Goal: Transaction & Acquisition: Purchase product/service

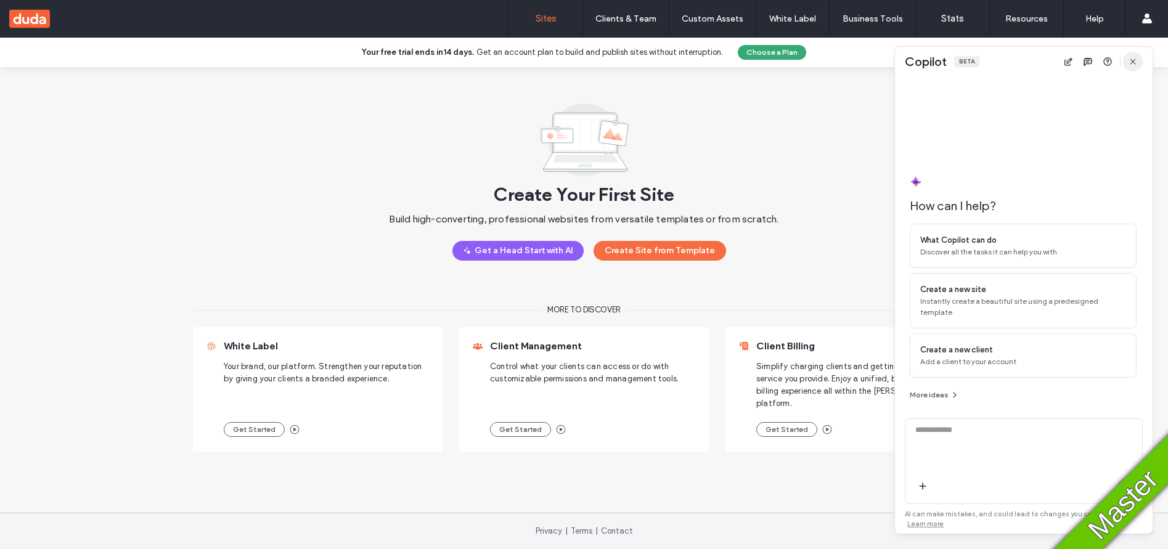
click at [1130, 57] on icon "button" at bounding box center [1133, 62] width 10 height 10
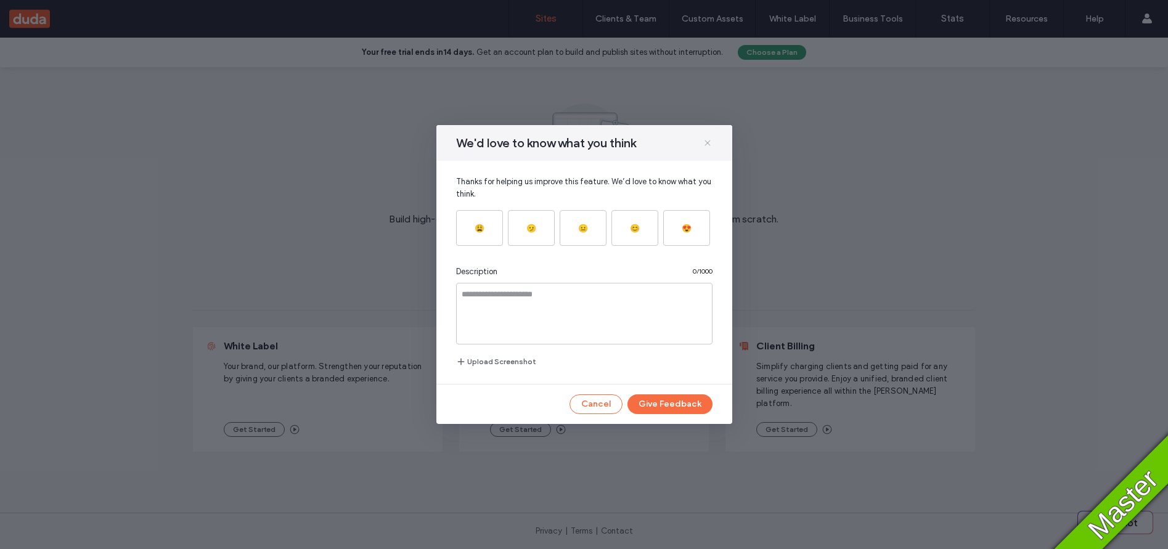
click at [709, 142] on icon at bounding box center [708, 143] width 10 height 10
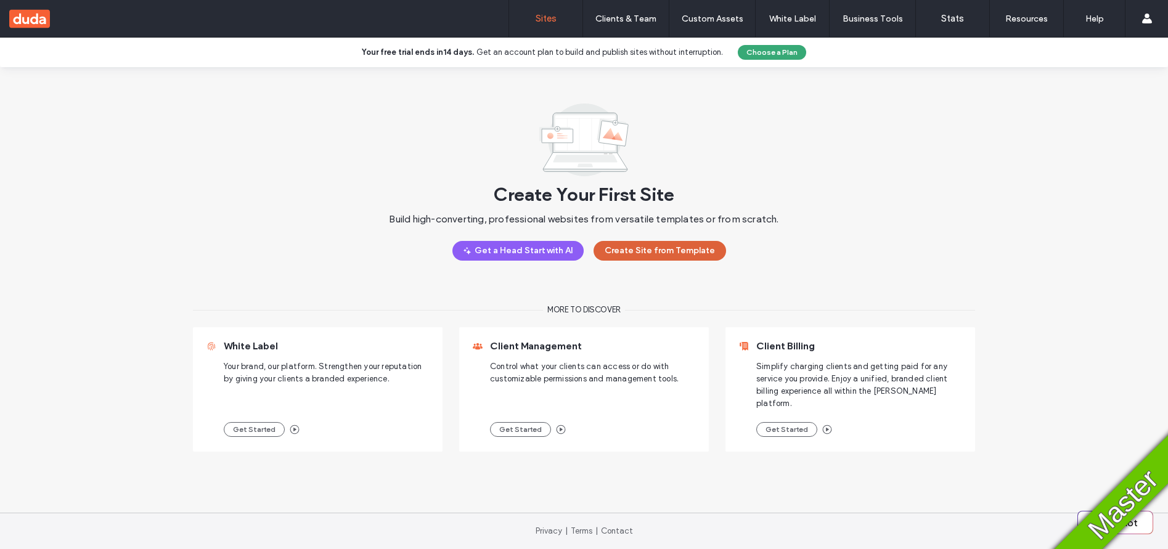
click at [667, 248] on button "Create Site from Template" at bounding box center [660, 251] width 133 height 20
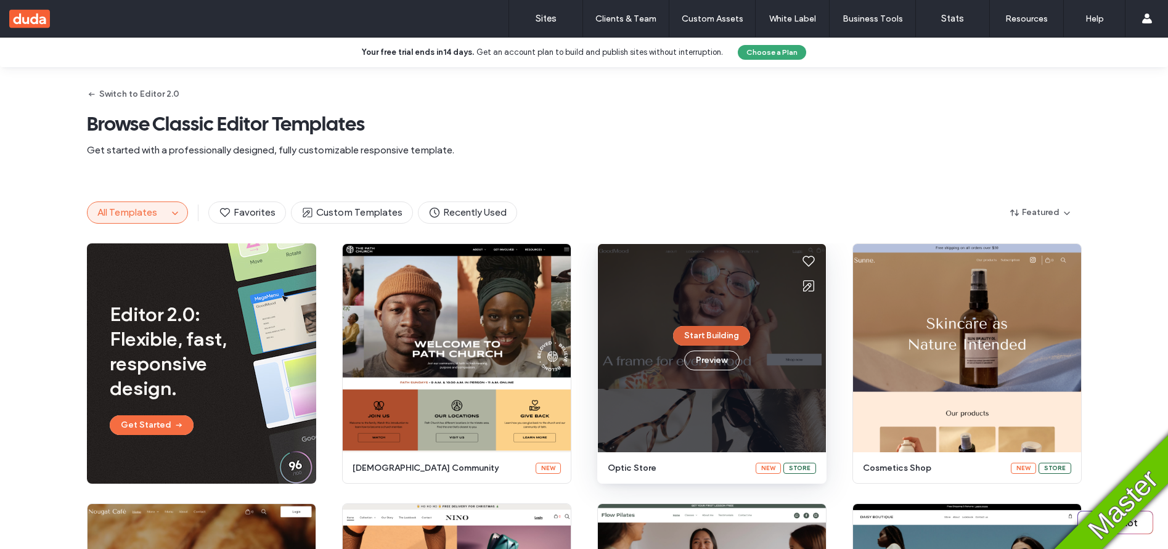
click at [697, 334] on button "Start Building" at bounding box center [711, 336] width 77 height 20
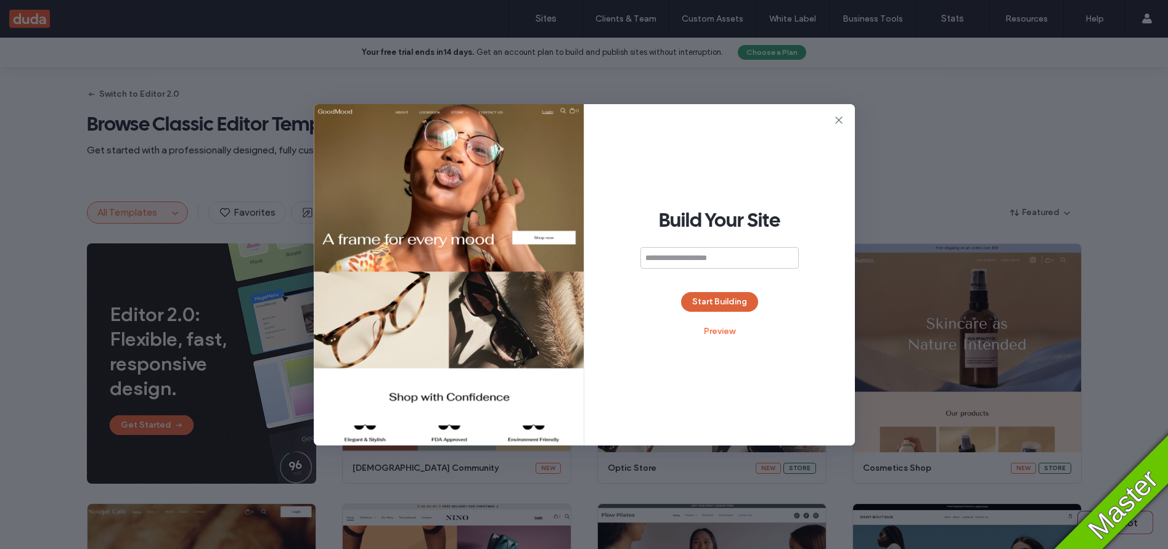
click at [717, 294] on button "Start Building" at bounding box center [719, 302] width 77 height 20
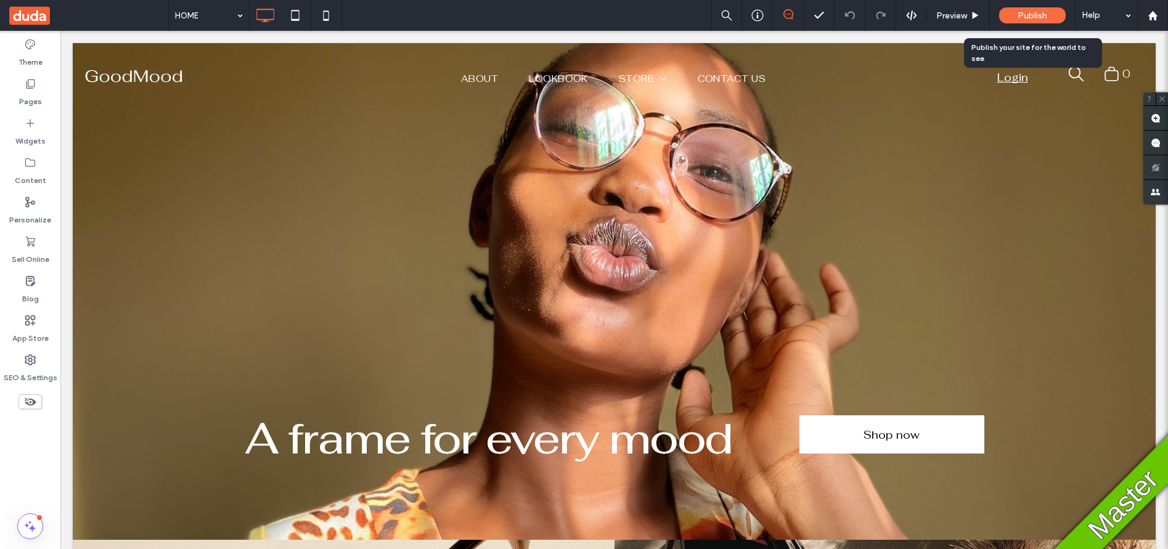
click at [1029, 15] on span "Publish" at bounding box center [1033, 15] width 30 height 10
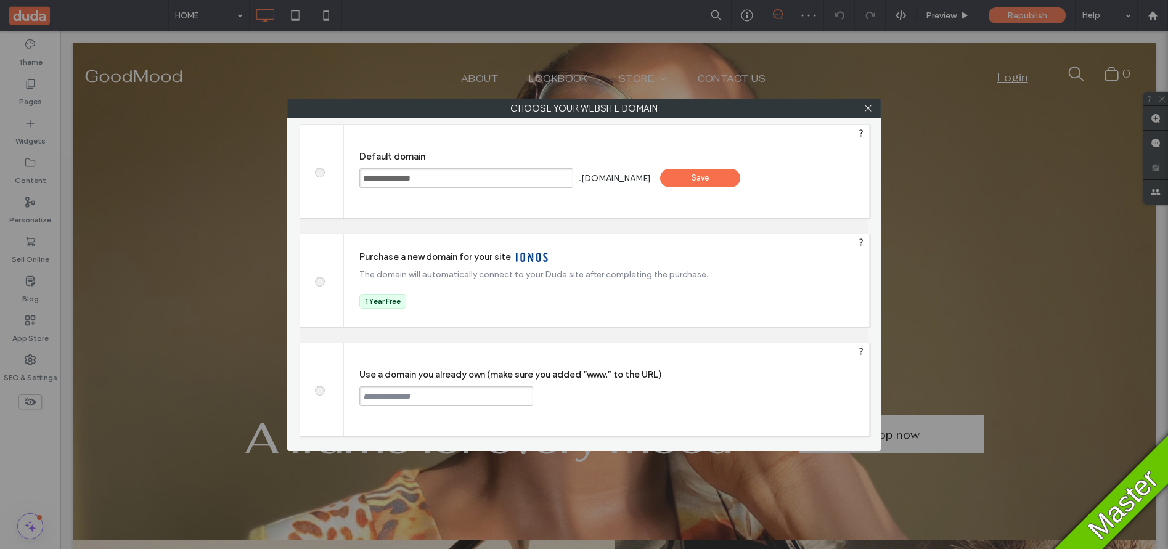
click at [740, 169] on div "Save" at bounding box center [700, 178] width 80 height 18
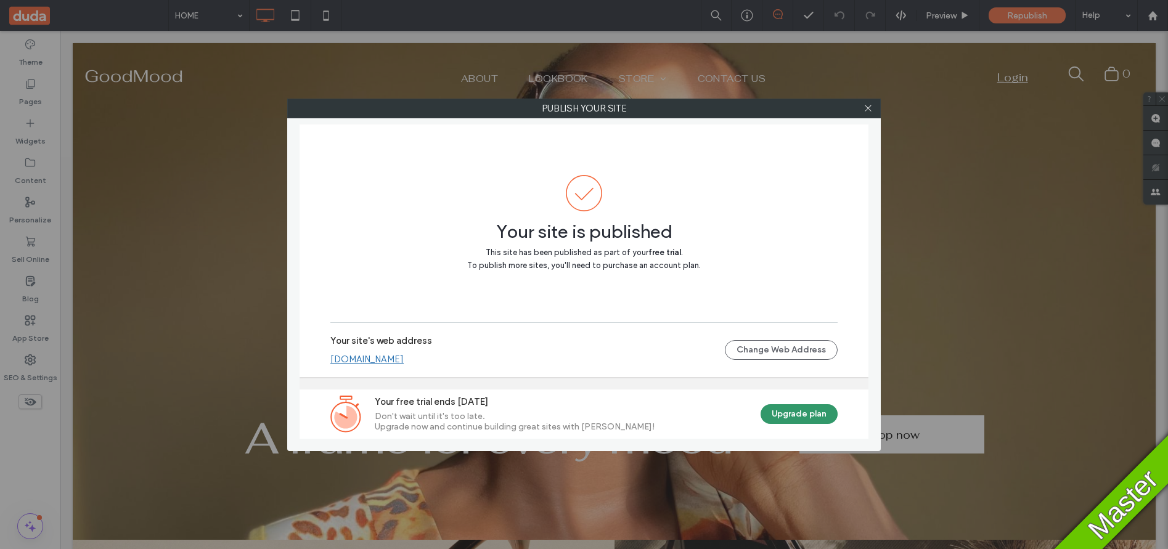
click at [795, 415] on button "Upgrade plan" at bounding box center [799, 414] width 77 height 20
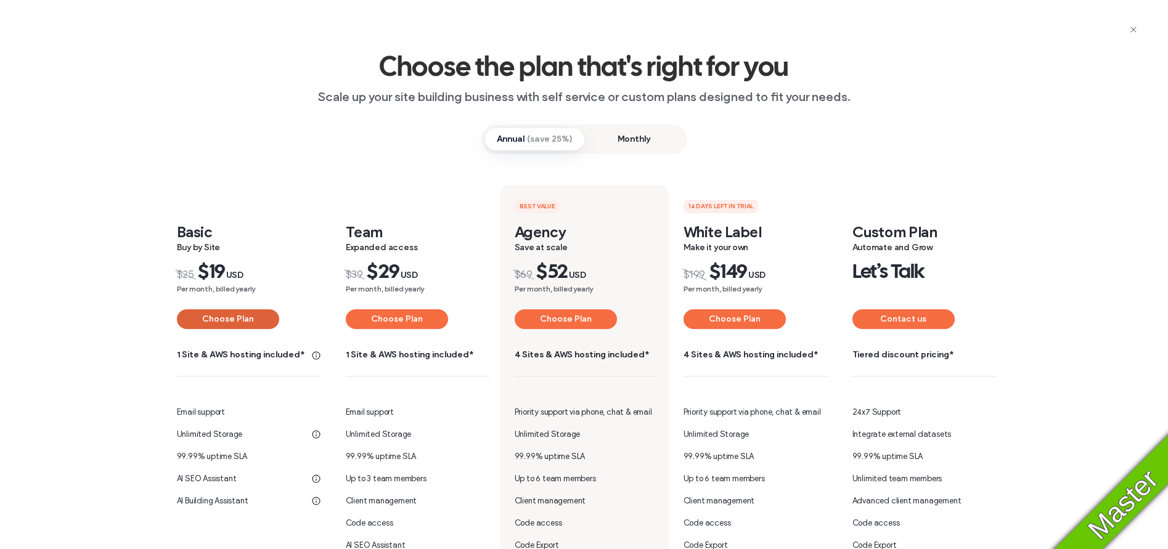
click at [227, 318] on button "Choose Plan" at bounding box center [228, 319] width 102 height 20
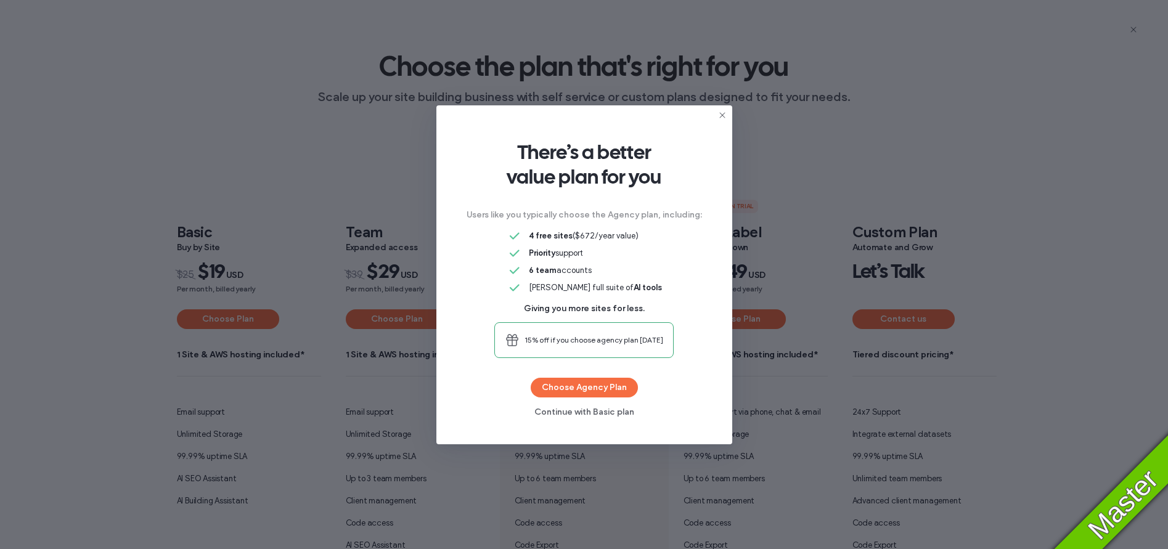
click at [417, 301] on div "There’s a better value plan for you Users like you typically choose the Agency …" at bounding box center [584, 274] width 1168 height 549
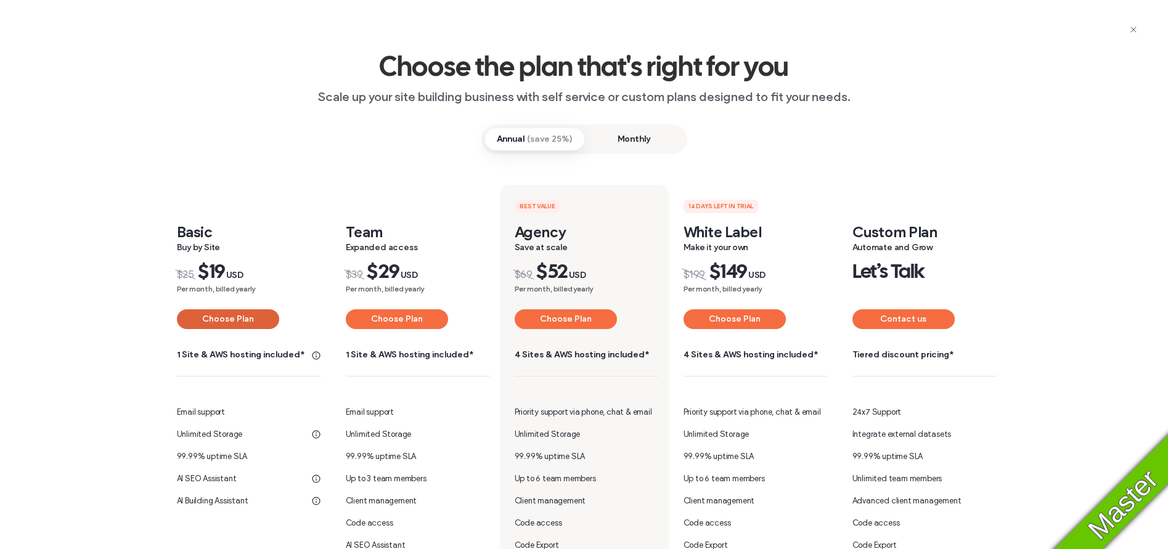
click at [210, 322] on button "Choose Plan" at bounding box center [228, 319] width 102 height 20
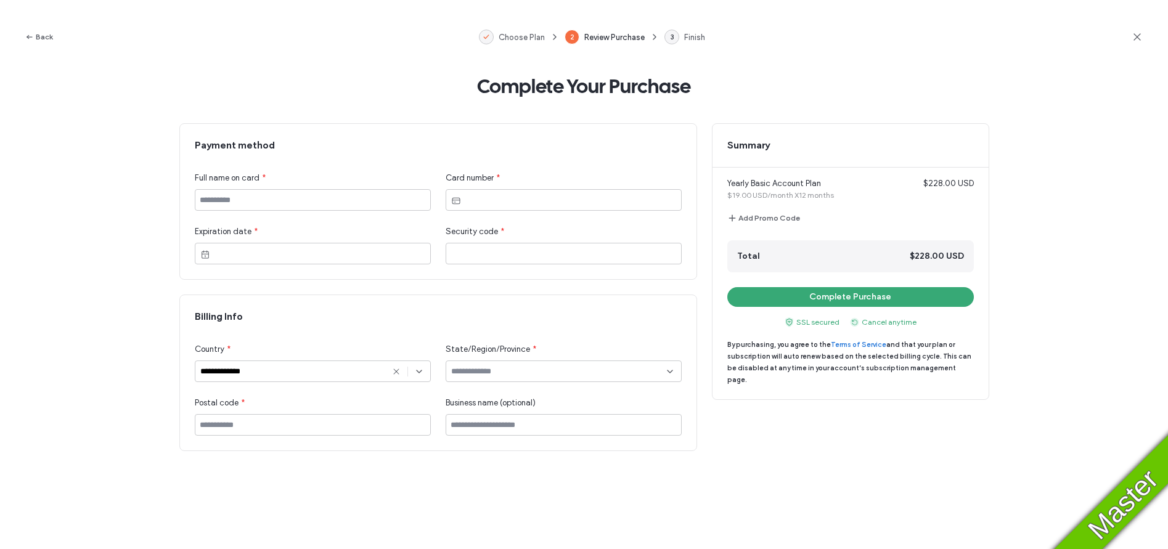
click at [1136, 34] on icon at bounding box center [1137, 37] width 12 height 12
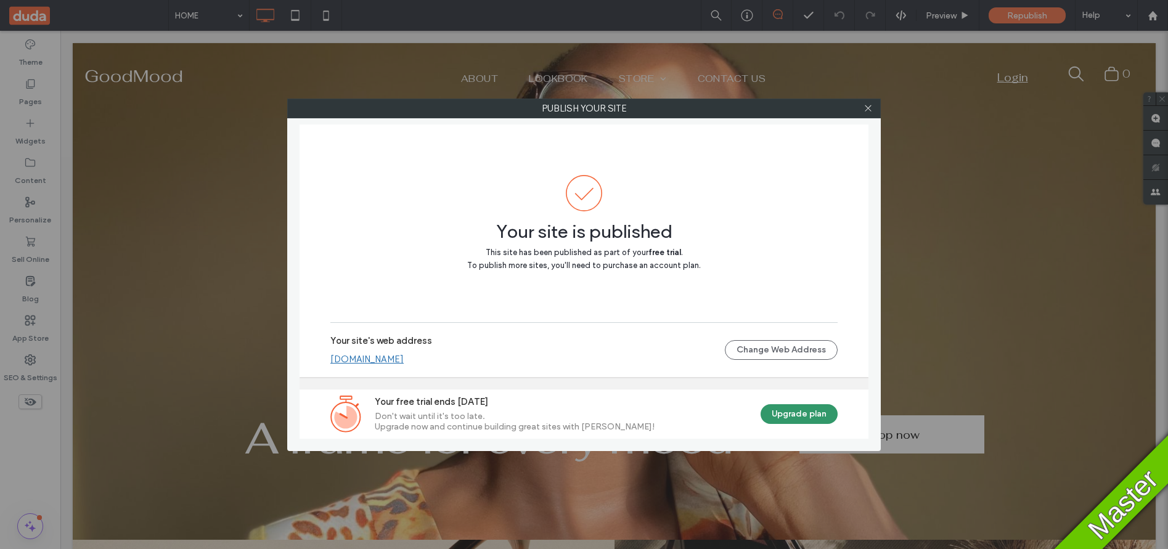
click at [787, 417] on button "Upgrade plan" at bounding box center [799, 414] width 77 height 20
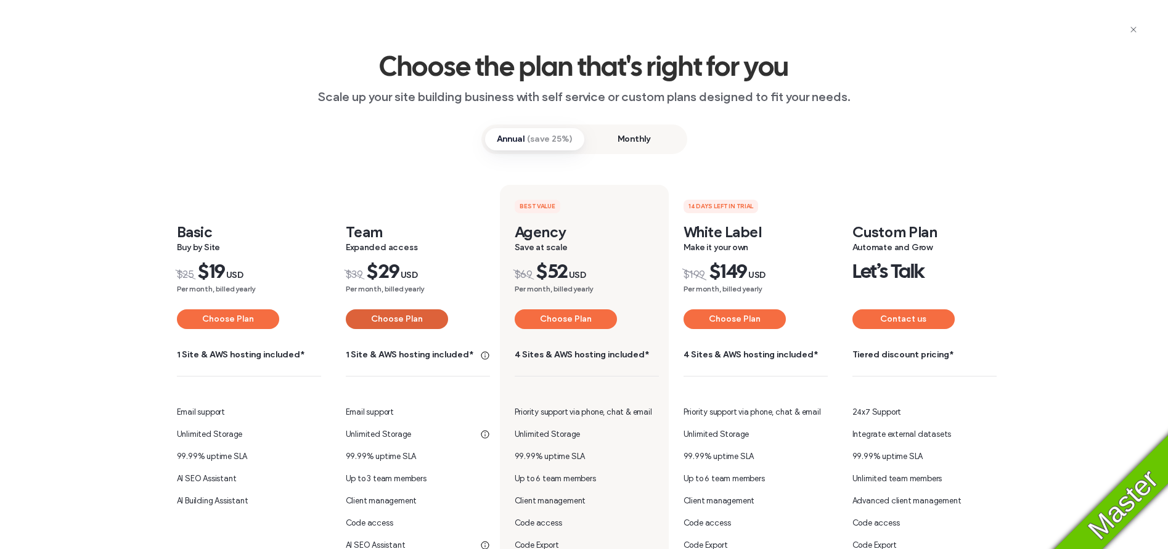
click at [382, 324] on button "Choose Plan" at bounding box center [397, 319] width 102 height 20
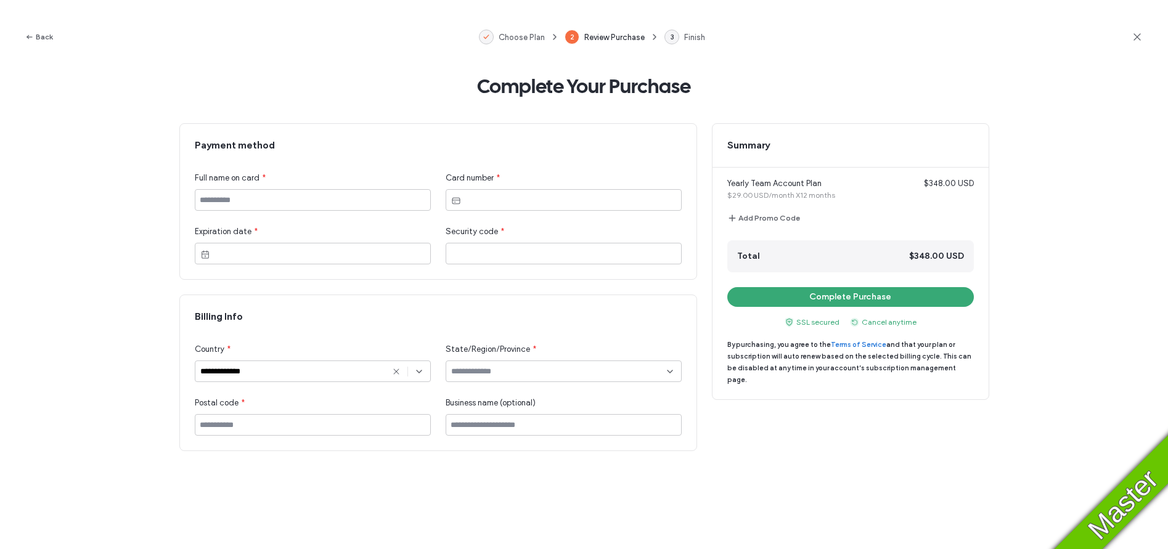
click at [1141, 39] on icon at bounding box center [1137, 37] width 12 height 12
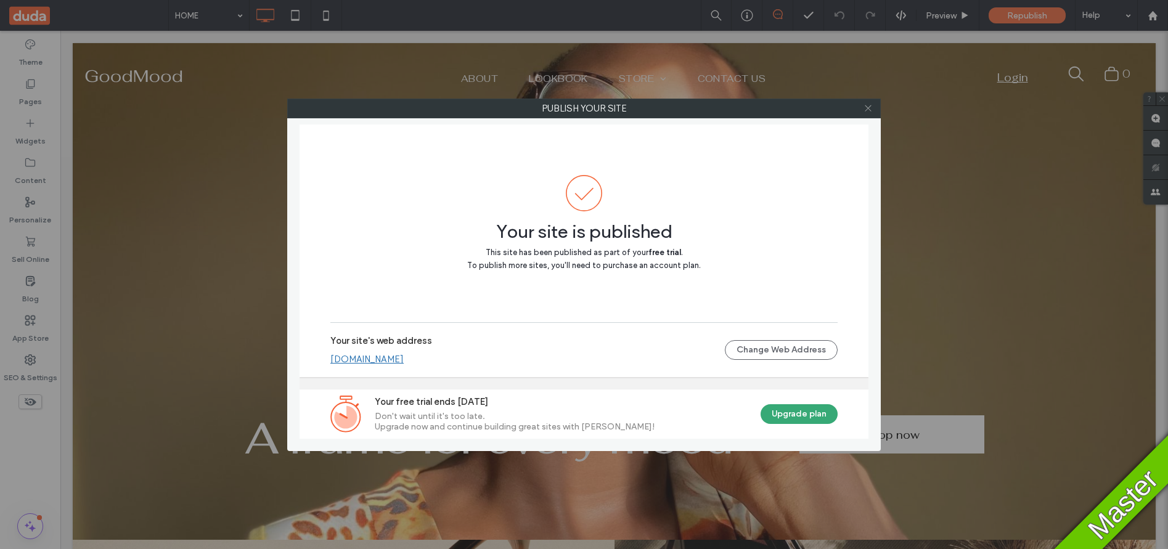
click at [868, 110] on icon at bounding box center [868, 108] width 9 height 9
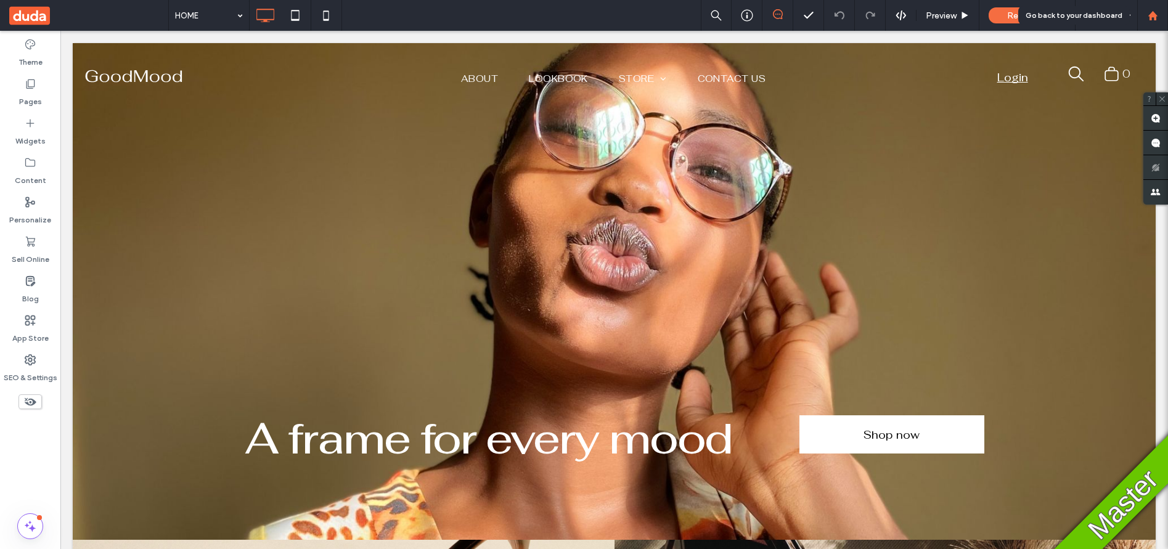
click at [1162, 13] on div at bounding box center [1153, 15] width 30 height 10
